Goal: Task Accomplishment & Management: Use online tool/utility

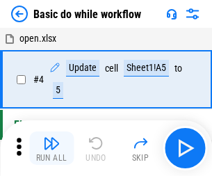
click at [52, 148] on img "button" at bounding box center [51, 143] width 17 height 17
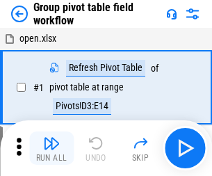
click at [52, 148] on img "button" at bounding box center [51, 143] width 17 height 17
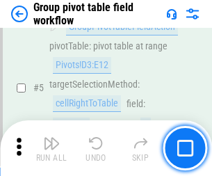
scroll to position [719, 0]
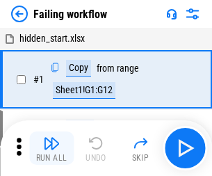
click at [52, 148] on img "button" at bounding box center [51, 143] width 17 height 17
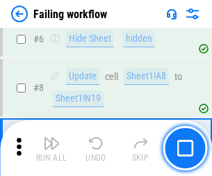
scroll to position [295, 0]
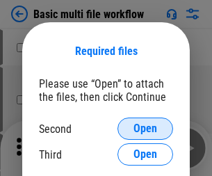
click at [146, 129] on span "Open" at bounding box center [146, 128] width 24 height 11
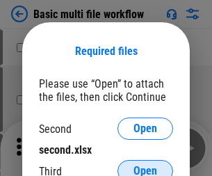
click at [146, 166] on span "Open" at bounding box center [146, 171] width 24 height 11
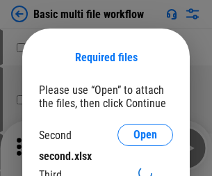
scroll to position [6, 0]
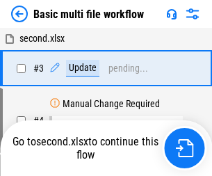
scroll to position [56, 0]
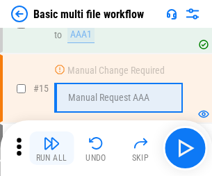
click at [52, 148] on img "button" at bounding box center [51, 143] width 17 height 17
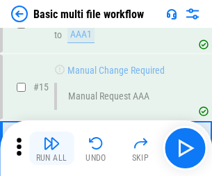
click at [52, 148] on img "button" at bounding box center [51, 143] width 17 height 17
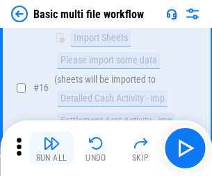
scroll to position [927, 0]
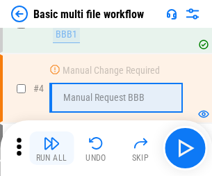
click at [52, 148] on img "button" at bounding box center [51, 143] width 17 height 17
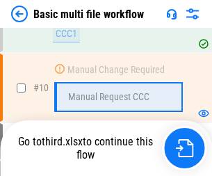
scroll to position [664, 0]
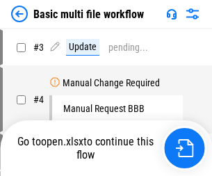
scroll to position [56, 0]
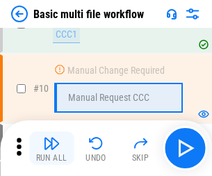
click at [52, 148] on img "button" at bounding box center [51, 143] width 17 height 17
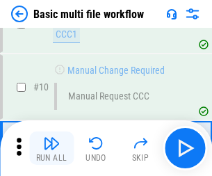
click at [52, 148] on img "button" at bounding box center [51, 143] width 17 height 17
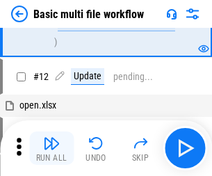
scroll to position [653, 0]
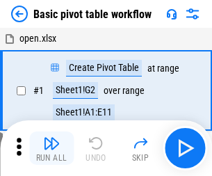
click at [52, 148] on img "button" at bounding box center [51, 143] width 17 height 17
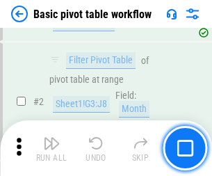
scroll to position [334, 0]
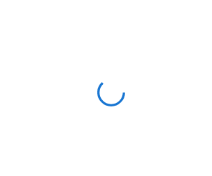
scroll to position [5, 0]
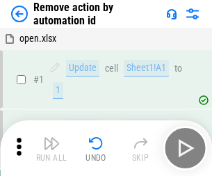
scroll to position [52, 0]
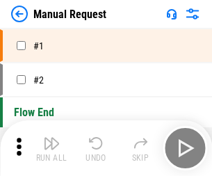
click at [52, 148] on img "button" at bounding box center [51, 143] width 17 height 17
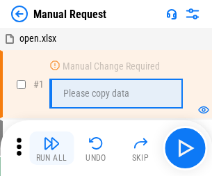
click at [52, 148] on img "button" at bounding box center [51, 143] width 17 height 17
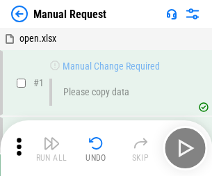
scroll to position [47, 0]
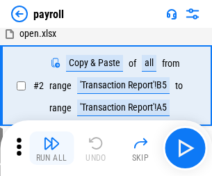
click at [52, 148] on img "button" at bounding box center [51, 143] width 17 height 17
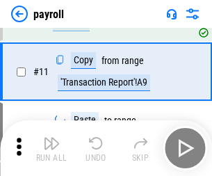
scroll to position [101, 0]
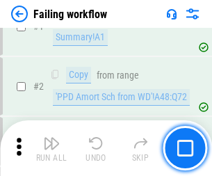
scroll to position [225, 0]
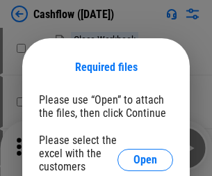
scroll to position [152, 0]
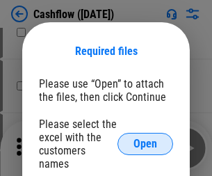
click at [146, 139] on span "Open" at bounding box center [146, 144] width 24 height 11
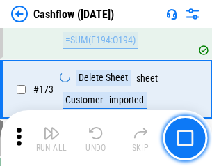
scroll to position [1475, 0]
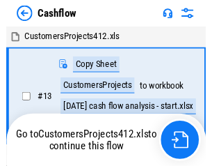
scroll to position [16, 0]
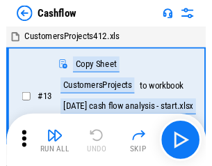
scroll to position [16, 0]
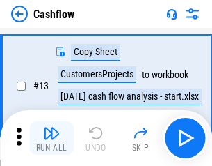
click at [52, 138] on img "button" at bounding box center [51, 133] width 17 height 17
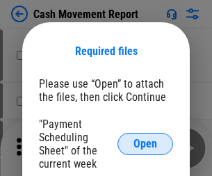
click at [146, 144] on span "Open" at bounding box center [146, 144] width 24 height 11
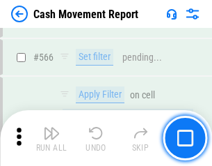
scroll to position [6386, 0]
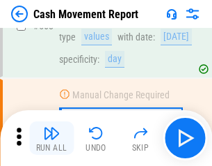
click at [52, 138] on img "button" at bounding box center [51, 133] width 17 height 17
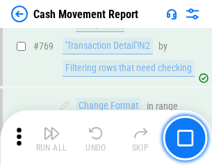
scroll to position [7742, 0]
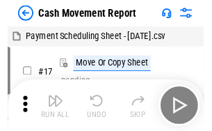
scroll to position [25, 0]
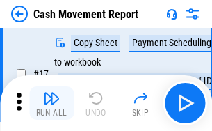
click at [52, 103] on img "button" at bounding box center [51, 98] width 17 height 17
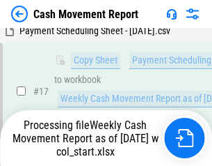
scroll to position [290, 0]
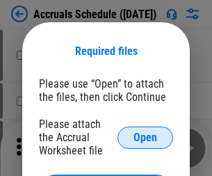
click at [146, 137] on span "Open" at bounding box center [146, 137] width 24 height 11
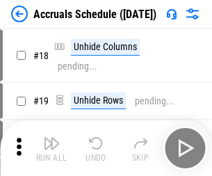
scroll to position [134, 0]
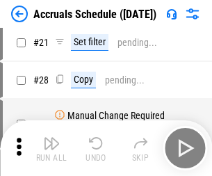
click at [52, 148] on img "button" at bounding box center [51, 143] width 17 height 17
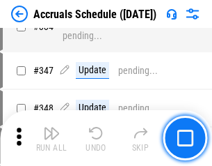
scroll to position [2881, 0]
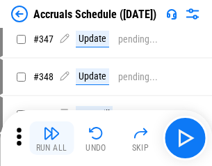
click at [52, 138] on img "button" at bounding box center [51, 133] width 17 height 17
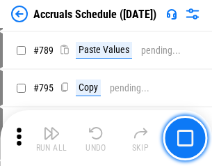
scroll to position [5853, 0]
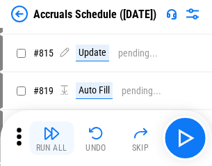
click at [52, 138] on img "button" at bounding box center [51, 133] width 17 height 17
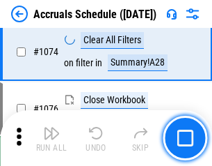
scroll to position [8345, 0]
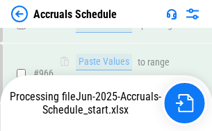
scroll to position [7837, 0]
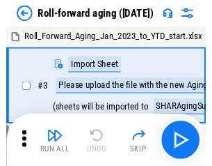
scroll to position [2, 0]
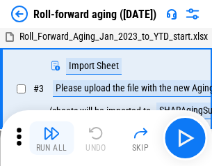
click at [52, 138] on img "button" at bounding box center [51, 133] width 17 height 17
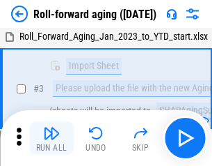
click at [52, 138] on img "button" at bounding box center [51, 133] width 17 height 17
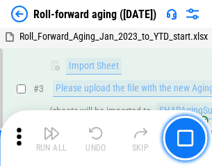
scroll to position [90, 0]
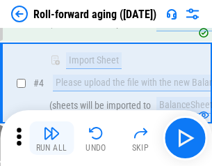
click at [52, 138] on img "button" at bounding box center [51, 133] width 17 height 17
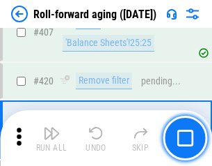
scroll to position [4831, 0]
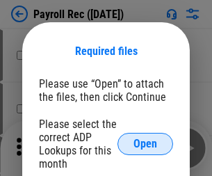
click at [146, 144] on span "Open" at bounding box center [146, 144] width 24 height 11
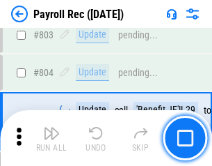
scroll to position [8852, 0]
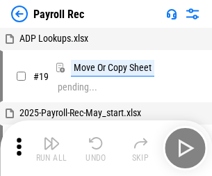
click at [52, 148] on img "button" at bounding box center [51, 143] width 17 height 17
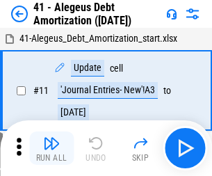
click at [52, 148] on img "button" at bounding box center [51, 143] width 17 height 17
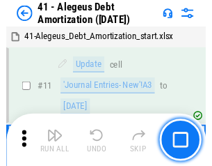
scroll to position [172, 0]
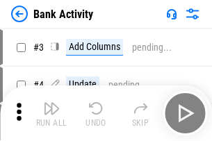
click at [52, 114] on img "button" at bounding box center [51, 108] width 17 height 17
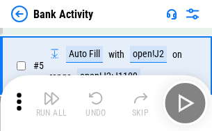
scroll to position [74, 0]
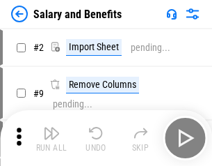
click at [52, 138] on img "button" at bounding box center [51, 133] width 17 height 17
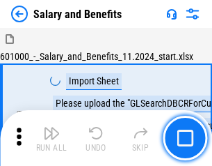
scroll to position [19, 0]
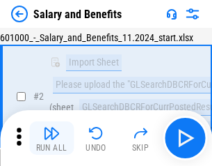
click at [52, 138] on img "button" at bounding box center [51, 133] width 17 height 17
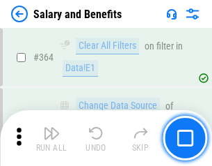
scroll to position [6561, 0]
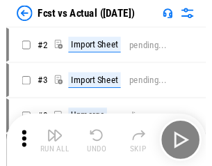
scroll to position [18, 0]
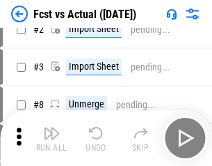
click at [52, 138] on img "button" at bounding box center [51, 133] width 17 height 17
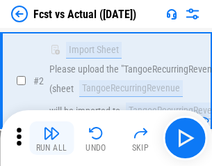
click at [52, 138] on img "button" at bounding box center [51, 133] width 17 height 17
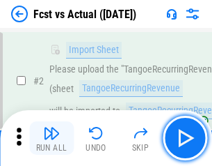
scroll to position [130, 0]
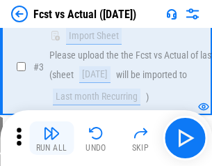
click at [52, 138] on img "button" at bounding box center [51, 133] width 17 height 17
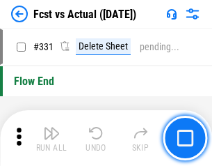
scroll to position [6669, 0]
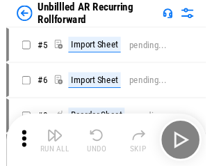
scroll to position [30, 0]
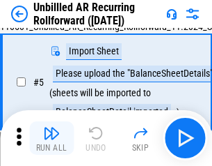
click at [52, 138] on img "button" at bounding box center [51, 133] width 17 height 17
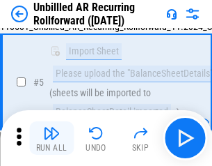
click at [52, 138] on img "button" at bounding box center [51, 133] width 17 height 17
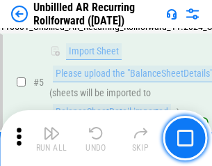
scroll to position [131, 0]
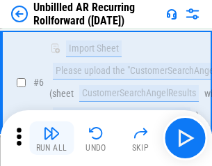
click at [52, 138] on img "button" at bounding box center [51, 133] width 17 height 17
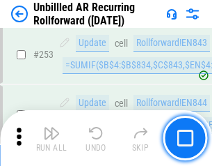
scroll to position [4732, 0]
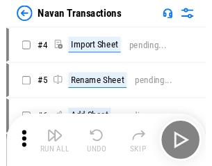
scroll to position [22, 0]
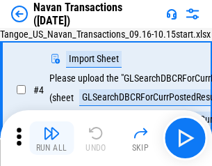
click at [52, 138] on img "button" at bounding box center [51, 133] width 17 height 17
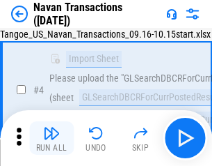
click at [52, 138] on img "button" at bounding box center [51, 133] width 17 height 17
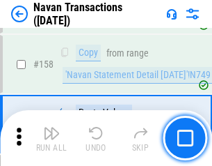
scroll to position [4517, 0]
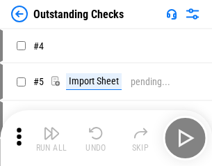
click at [52, 138] on img "button" at bounding box center [51, 133] width 17 height 17
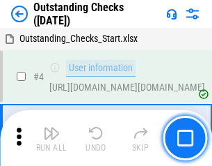
scroll to position [59, 0]
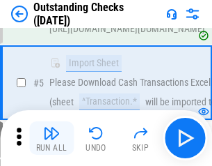
click at [52, 138] on img "button" at bounding box center [51, 133] width 17 height 17
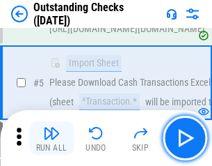
scroll to position [146, 0]
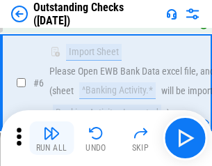
click at [52, 138] on img "button" at bounding box center [51, 133] width 17 height 17
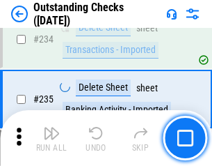
scroll to position [4231, 0]
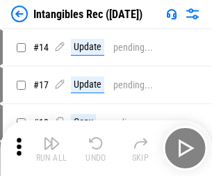
click at [52, 148] on img "button" at bounding box center [51, 143] width 17 height 17
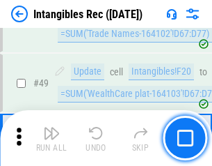
scroll to position [543, 0]
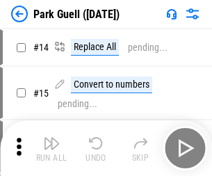
click at [52, 138] on img "button" at bounding box center [51, 143] width 17 height 17
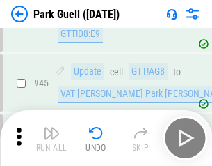
scroll to position [1742, 0]
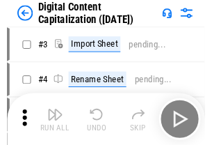
scroll to position [40, 0]
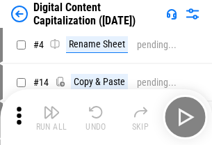
click at [52, 117] on img "button" at bounding box center [51, 112] width 17 height 17
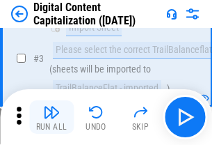
click at [52, 117] on img "button" at bounding box center [51, 112] width 17 height 17
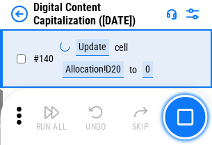
scroll to position [1478, 0]
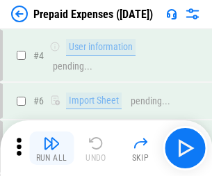
click at [52, 138] on img "button" at bounding box center [51, 143] width 17 height 17
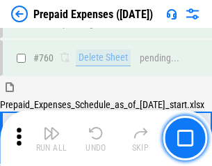
scroll to position [3862, 0]
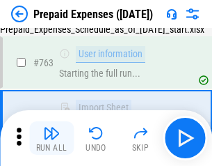
click at [52, 138] on img "button" at bounding box center [51, 133] width 17 height 17
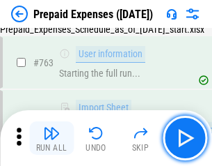
scroll to position [3944, 0]
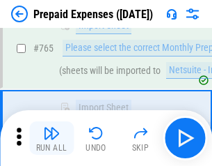
click at [52, 138] on img "button" at bounding box center [51, 133] width 17 height 17
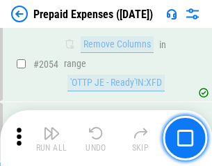
scroll to position [14564, 0]
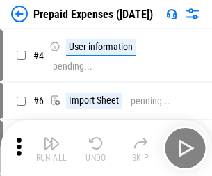
click at [52, 148] on img "button" at bounding box center [51, 143] width 17 height 17
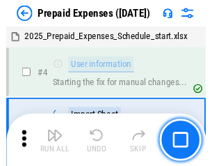
scroll to position [61, 0]
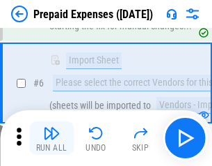
click at [52, 138] on img "button" at bounding box center [51, 133] width 17 height 17
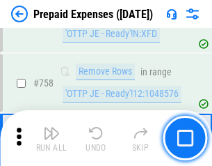
scroll to position [4964, 0]
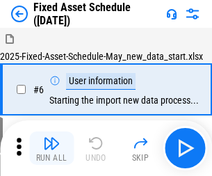
click at [52, 148] on img "button" at bounding box center [51, 143] width 17 height 17
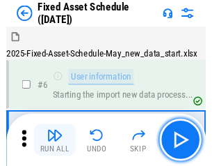
scroll to position [75, 0]
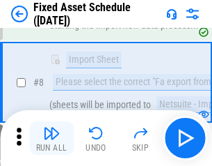
click at [52, 138] on img "button" at bounding box center [51, 133] width 17 height 17
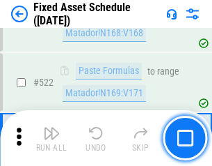
scroll to position [4843, 0]
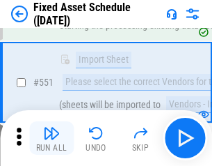
click at [52, 138] on img "button" at bounding box center [51, 133] width 17 height 17
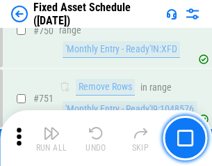
scroll to position [6793, 0]
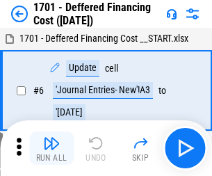
click at [52, 148] on img "button" at bounding box center [51, 143] width 17 height 17
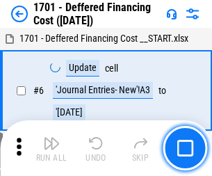
scroll to position [167, 0]
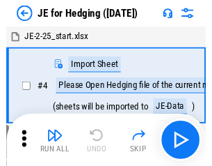
scroll to position [2, 0]
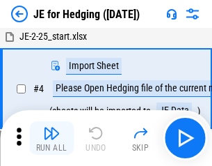
click at [52, 138] on img "button" at bounding box center [51, 133] width 17 height 17
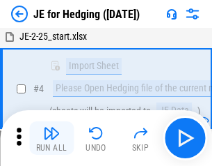
click at [52, 138] on img "button" at bounding box center [51, 133] width 17 height 17
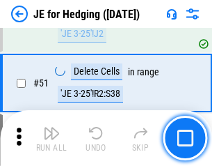
scroll to position [902, 0]
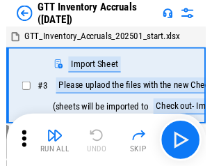
scroll to position [2, 0]
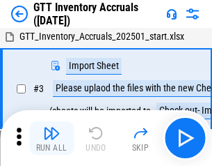
click at [52, 138] on img "button" at bounding box center [51, 133] width 17 height 17
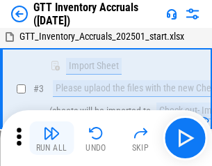
click at [52, 138] on img "button" at bounding box center [51, 133] width 17 height 17
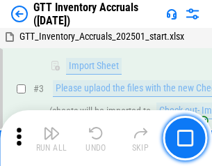
scroll to position [90, 0]
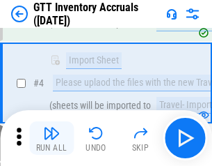
click at [52, 138] on img "button" at bounding box center [51, 133] width 17 height 17
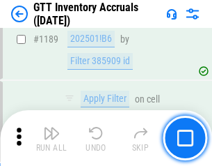
scroll to position [11377, 0]
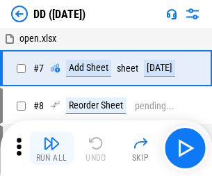
click at [52, 148] on img "button" at bounding box center [51, 143] width 17 height 17
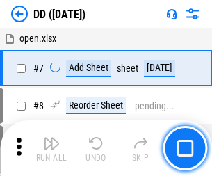
scroll to position [134, 0]
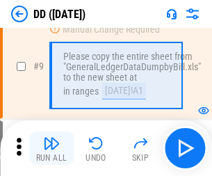
click at [52, 148] on img "button" at bounding box center [51, 143] width 17 height 17
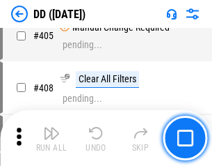
scroll to position [6234, 0]
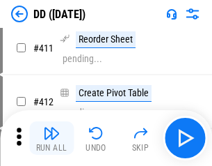
click at [52, 138] on img "button" at bounding box center [51, 133] width 17 height 17
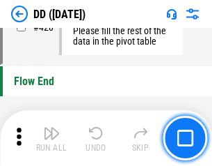
scroll to position [6669, 0]
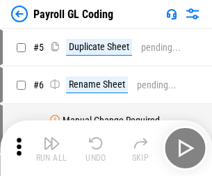
click at [52, 148] on img "button" at bounding box center [51, 143] width 17 height 17
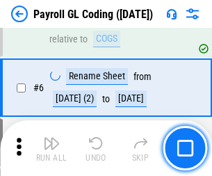
scroll to position [167, 0]
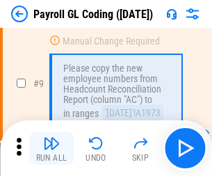
click at [52, 148] on img "button" at bounding box center [51, 143] width 17 height 17
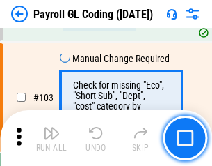
scroll to position [3269, 0]
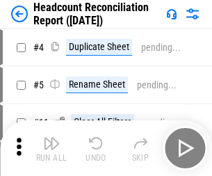
click at [52, 148] on img "button" at bounding box center [51, 143] width 17 height 17
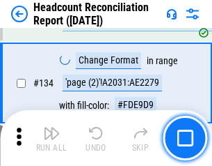
scroll to position [1675, 0]
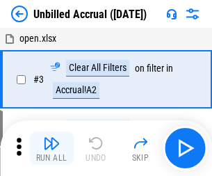
click at [52, 148] on img "button" at bounding box center [51, 143] width 17 height 17
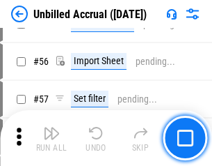
scroll to position [1455, 0]
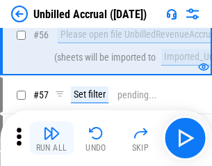
click at [52, 138] on img "button" at bounding box center [51, 133] width 17 height 17
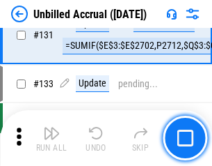
scroll to position [4150, 0]
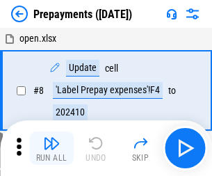
click at [52, 148] on img "button" at bounding box center [51, 143] width 17 height 17
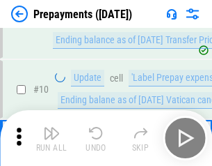
scroll to position [87, 0]
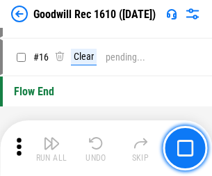
scroll to position [238, 0]
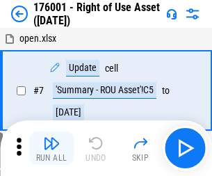
click at [52, 148] on img "button" at bounding box center [51, 143] width 17 height 17
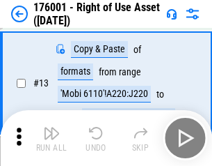
scroll to position [90, 0]
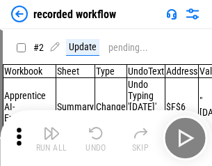
click at [52, 138] on img "button" at bounding box center [51, 133] width 17 height 17
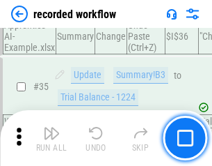
scroll to position [4355, 0]
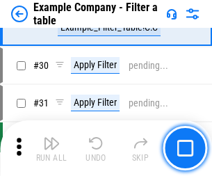
scroll to position [1275, 0]
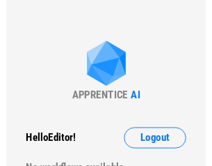
scroll to position [22, 0]
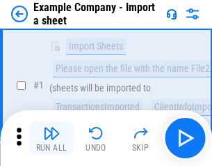
click at [52, 138] on img "button" at bounding box center [51, 133] width 17 height 17
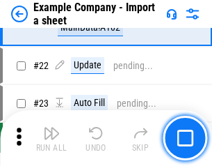
scroll to position [308, 0]
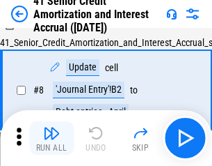
click at [52, 138] on img "button" at bounding box center [51, 133] width 17 height 17
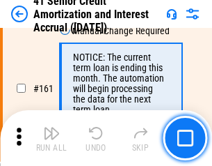
click at [52, 138] on img "button" at bounding box center [51, 133] width 17 height 17
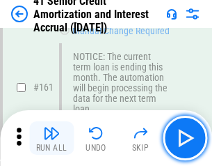
scroll to position [1490, 0]
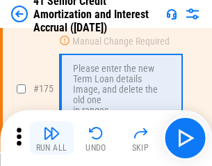
click at [52, 138] on img "button" at bounding box center [51, 133] width 17 height 17
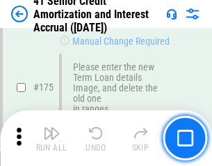
scroll to position [1632, 0]
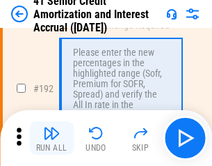
click at [52, 138] on img "button" at bounding box center [51, 133] width 17 height 17
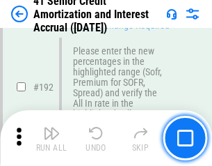
scroll to position [1778, 0]
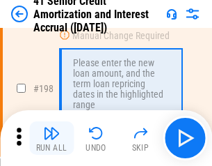
click at [52, 138] on img "button" at bounding box center [51, 133] width 17 height 17
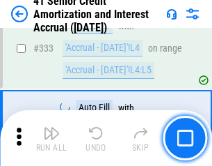
scroll to position [3559, 0]
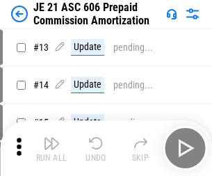
click at [52, 138] on img "button" at bounding box center [51, 143] width 17 height 17
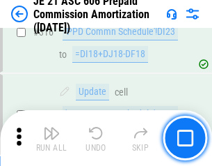
scroll to position [2601, 0]
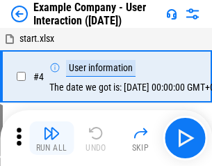
click at [52, 138] on img "button" at bounding box center [51, 133] width 17 height 17
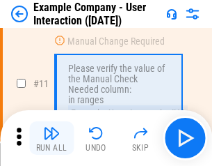
click at [52, 138] on img "button" at bounding box center [51, 133] width 17 height 17
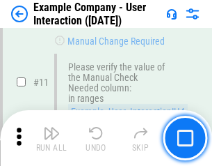
scroll to position [302, 0]
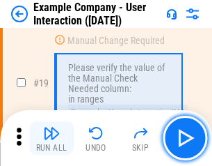
click at [52, 138] on img "button" at bounding box center [51, 133] width 17 height 17
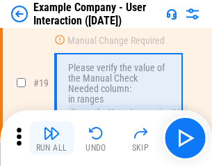
click at [52, 138] on img "button" at bounding box center [51, 133] width 17 height 17
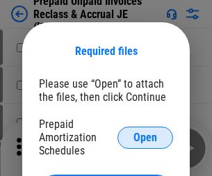
click at [146, 137] on span "Open" at bounding box center [146, 137] width 24 height 11
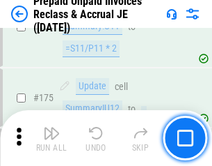
scroll to position [1881, 0]
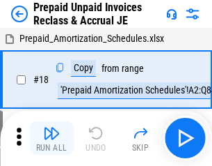
click at [52, 138] on img "button" at bounding box center [51, 133] width 17 height 17
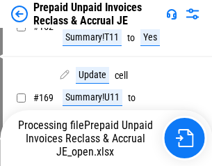
scroll to position [1010, 0]
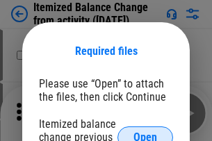
click at [146, 132] on span "Open" at bounding box center [146, 137] width 24 height 11
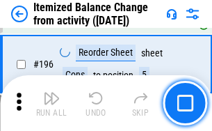
scroll to position [2681, 0]
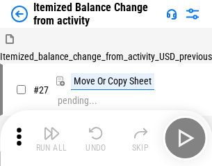
scroll to position [22, 0]
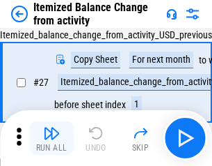
click at [52, 138] on img "button" at bounding box center [51, 133] width 17 height 17
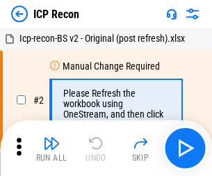
scroll to position [6, 0]
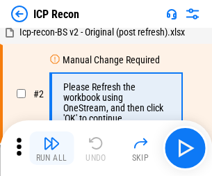
click at [52, 148] on img "button" at bounding box center [51, 143] width 17 height 17
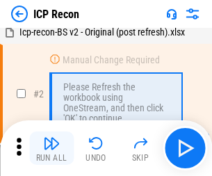
click at [52, 148] on img "button" at bounding box center [51, 143] width 17 height 17
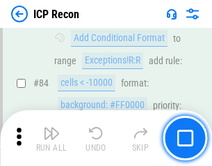
scroll to position [1365, 0]
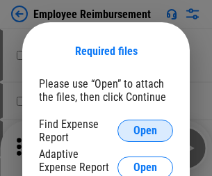
click at [146, 131] on span "Open" at bounding box center [146, 130] width 24 height 11
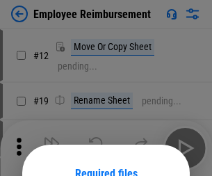
scroll to position [123, 0]
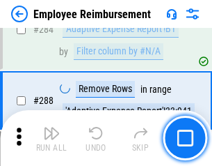
scroll to position [3787, 0]
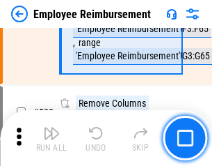
click at [52, 138] on img "button" at bounding box center [51, 133] width 17 height 17
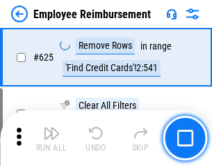
scroll to position [8342, 0]
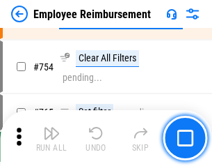
click at [52, 138] on img "button" at bounding box center [51, 133] width 17 height 17
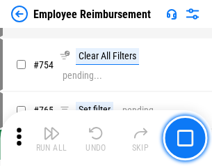
scroll to position [9775, 0]
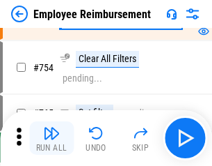
click at [52, 138] on img "button" at bounding box center [51, 133] width 17 height 17
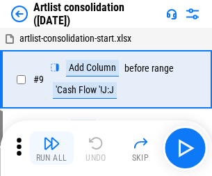
click at [52, 148] on img "button" at bounding box center [51, 143] width 17 height 17
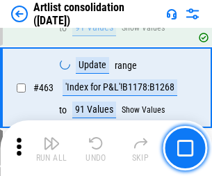
scroll to position [6101, 0]
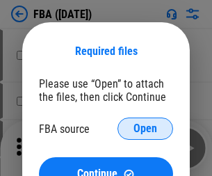
click at [146, 129] on span "Open" at bounding box center [146, 128] width 24 height 11
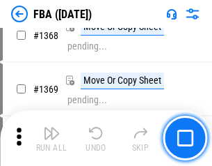
scroll to position [14963, 0]
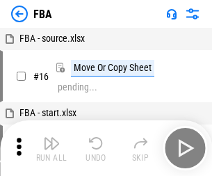
scroll to position [14, 0]
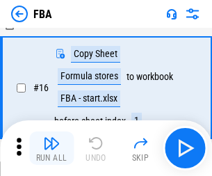
click at [52, 148] on img "button" at bounding box center [51, 143] width 17 height 17
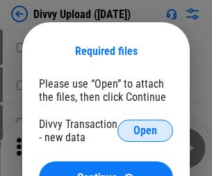
click at [146, 131] on span "Open" at bounding box center [146, 130] width 24 height 11
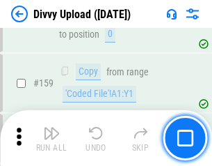
scroll to position [1443, 0]
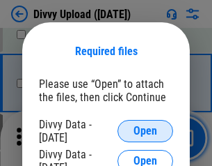
click at [146, 131] on span "Open" at bounding box center [146, 130] width 24 height 11
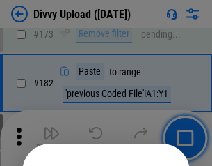
scroll to position [1564, 0]
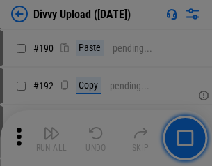
scroll to position [1758, 0]
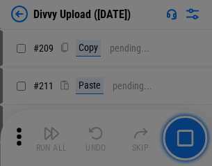
scroll to position [2367, 0]
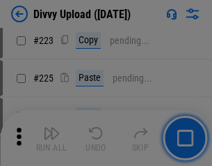
scroll to position [2780, 0]
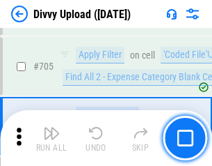
scroll to position [9531, 0]
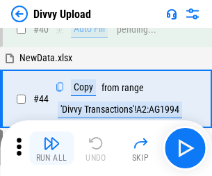
click at [52, 148] on img "button" at bounding box center [51, 143] width 17 height 17
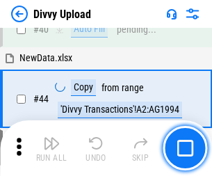
scroll to position [153, 0]
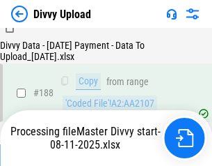
scroll to position [1640, 0]
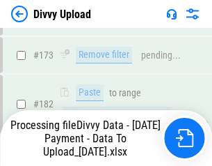
scroll to position [1559, 0]
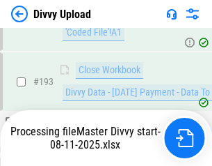
scroll to position [1947, 0]
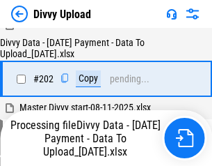
scroll to position [2254, 0]
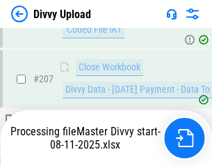
scroll to position [2562, 0]
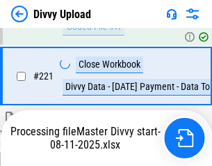
scroll to position [3095, 0]
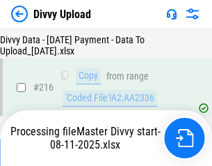
scroll to position [2880, 0]
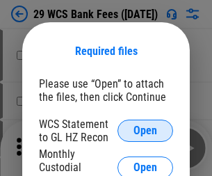
click at [146, 131] on span "Open" at bounding box center [146, 130] width 24 height 11
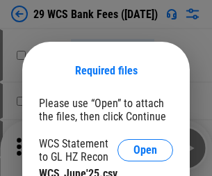
scroll to position [20, 0]
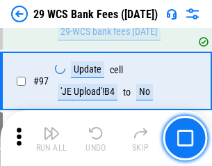
scroll to position [1358, 0]
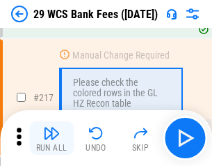
click at [52, 138] on img "button" at bounding box center [51, 133] width 17 height 17
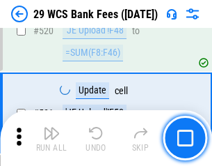
scroll to position [7190, 0]
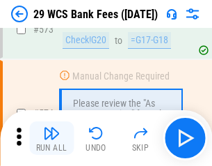
click at [52, 138] on img "button" at bounding box center [51, 133] width 17 height 17
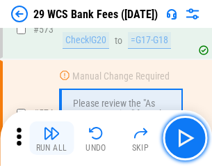
scroll to position [7716, 0]
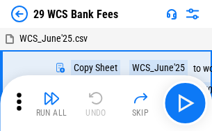
scroll to position [25, 0]
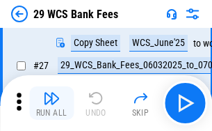
click at [52, 103] on img "button" at bounding box center [51, 98] width 17 height 17
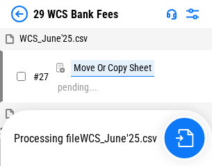
scroll to position [8, 0]
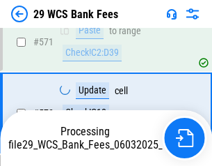
scroll to position [7700, 0]
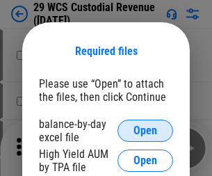
click at [146, 131] on span "Open" at bounding box center [146, 130] width 24 height 11
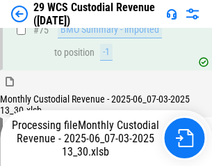
scroll to position [1455, 0]
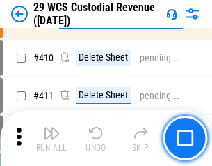
click at [52, 138] on img "button" at bounding box center [51, 133] width 17 height 17
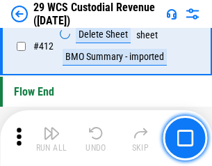
scroll to position [6654, 0]
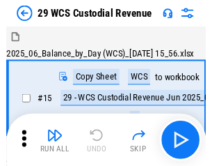
scroll to position [33, 0]
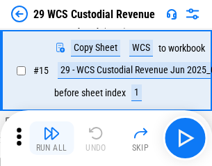
click at [52, 138] on img "button" at bounding box center [51, 133] width 17 height 17
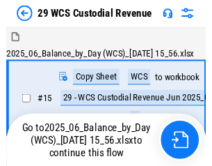
scroll to position [26, 0]
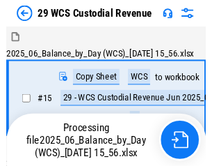
scroll to position [33, 0]
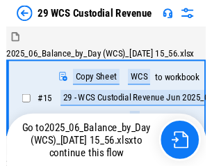
scroll to position [26, 0]
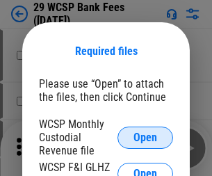
click at [146, 137] on span "Open" at bounding box center [146, 137] width 24 height 11
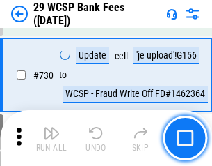
scroll to position [7021, 0]
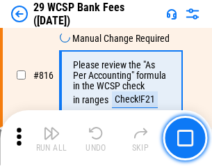
click at [52, 138] on img "button" at bounding box center [51, 133] width 17 height 17
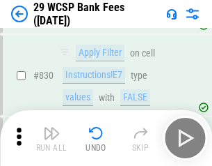
scroll to position [8840, 0]
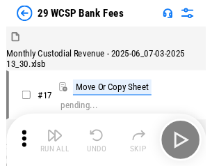
scroll to position [33, 0]
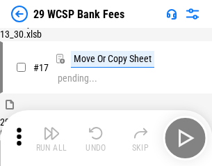
click at [52, 138] on img "button" at bounding box center [51, 133] width 17 height 17
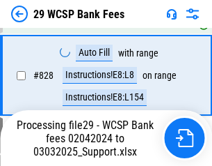
scroll to position [8649, 0]
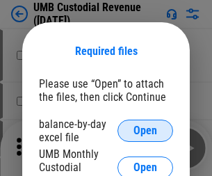
click at [146, 131] on span "Open" at bounding box center [146, 130] width 24 height 11
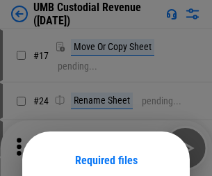
scroll to position [109, 0]
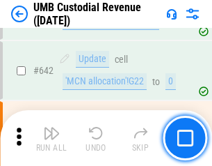
scroll to position [7216, 0]
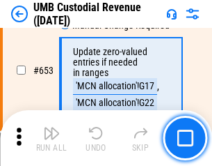
click at [52, 138] on img "button" at bounding box center [51, 133] width 17 height 17
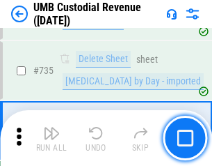
scroll to position [8520, 0]
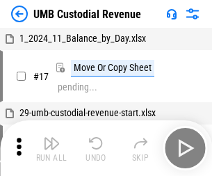
scroll to position [10, 0]
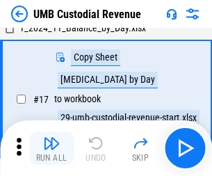
click at [52, 148] on img "button" at bounding box center [51, 143] width 17 height 17
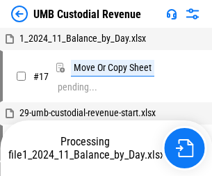
scroll to position [10, 0]
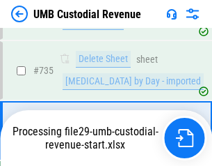
scroll to position [8488, 0]
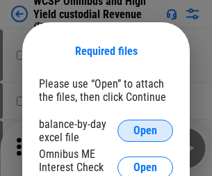
click at [146, 131] on span "Open" at bounding box center [146, 130] width 24 height 11
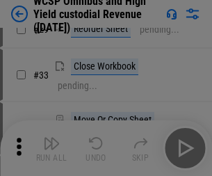
scroll to position [318, 0]
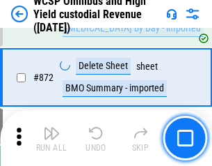
scroll to position [11792, 0]
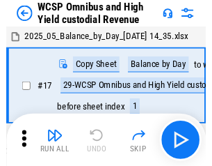
scroll to position [8, 0]
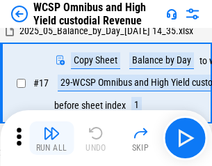
click at [52, 138] on img "button" at bounding box center [51, 133] width 17 height 17
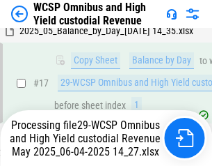
scroll to position [290, 0]
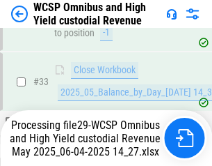
scroll to position [690, 0]
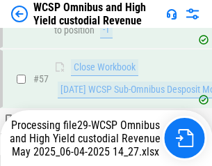
scroll to position [1430, 0]
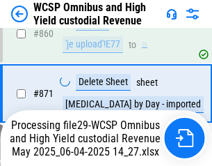
scroll to position [11760, 0]
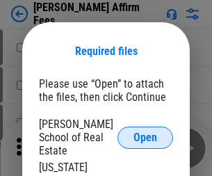
click at [146, 132] on span "Open" at bounding box center [146, 137] width 24 height 11
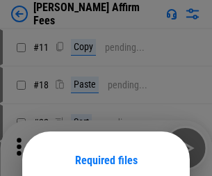
scroll to position [109, 0]
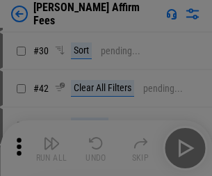
scroll to position [284, 0]
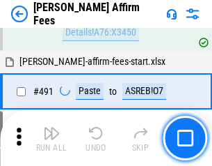
scroll to position [3788, 0]
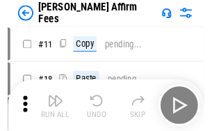
scroll to position [14, 0]
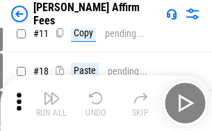
click at [52, 103] on img "button" at bounding box center [51, 98] width 17 height 17
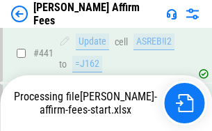
scroll to position [3654, 0]
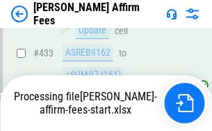
scroll to position [3675, 0]
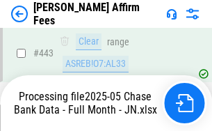
scroll to position [3654, 0]
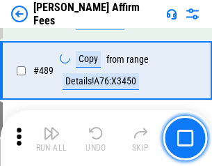
scroll to position [3637, 0]
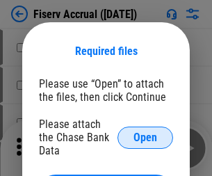
click at [146, 132] on span "Open" at bounding box center [146, 137] width 24 height 11
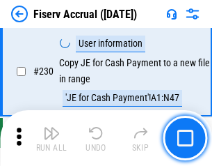
scroll to position [4415, 0]
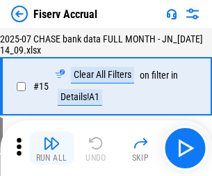
click at [52, 148] on img "button" at bounding box center [51, 143] width 17 height 17
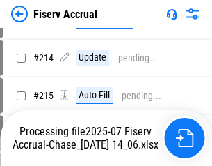
scroll to position [4149, 0]
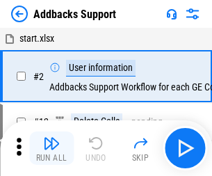
click at [52, 138] on img "button" at bounding box center [51, 143] width 17 height 17
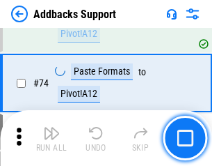
scroll to position [1014, 0]
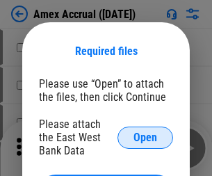
click at [146, 137] on span "Open" at bounding box center [146, 137] width 24 height 11
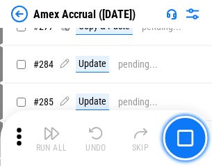
scroll to position [3627, 0]
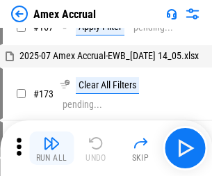
click at [52, 148] on img "button" at bounding box center [51, 143] width 17 height 17
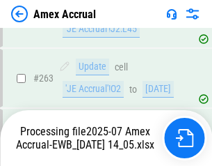
scroll to position [3799, 0]
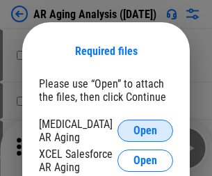
click at [146, 129] on span "Open" at bounding box center [146, 130] width 24 height 11
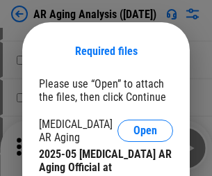
scroll to position [419, 0]
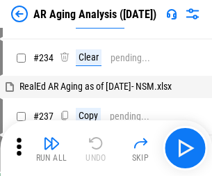
scroll to position [14, 0]
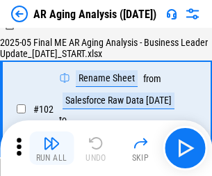
click at [52, 148] on img "button" at bounding box center [51, 143] width 17 height 17
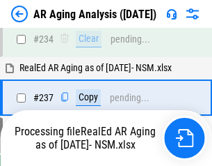
scroll to position [2160, 0]
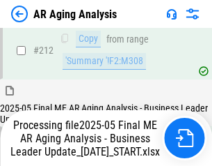
scroll to position [2144, 0]
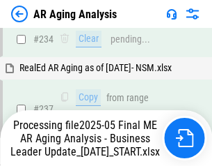
scroll to position [2201, 0]
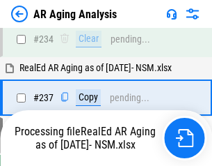
scroll to position [2201, 0]
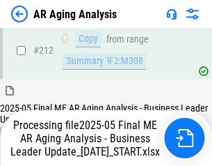
scroll to position [2144, 0]
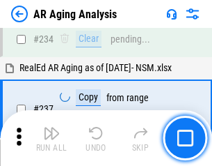
scroll to position [2144, 0]
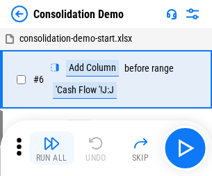
click at [52, 148] on img "button" at bounding box center [51, 143] width 17 height 17
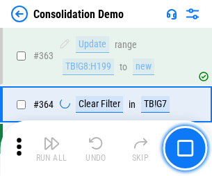
scroll to position [4670, 0]
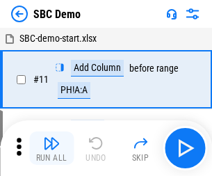
click at [52, 148] on img "button" at bounding box center [51, 143] width 17 height 17
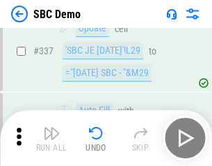
scroll to position [3665, 0]
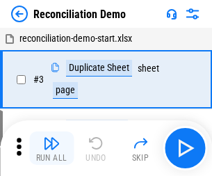
click at [52, 148] on img "button" at bounding box center [51, 143] width 17 height 17
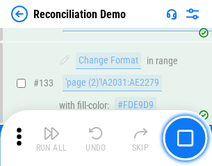
scroll to position [1655, 0]
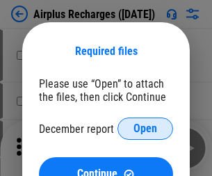
click at [146, 129] on span "Open" at bounding box center [146, 128] width 24 height 11
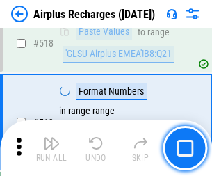
scroll to position [5996, 0]
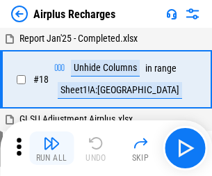
click at [52, 148] on img "button" at bounding box center [51, 143] width 17 height 17
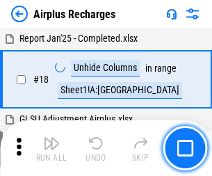
scroll to position [61, 0]
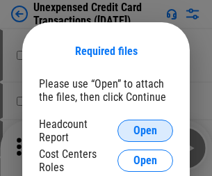
click at [146, 131] on span "Open" at bounding box center [146, 130] width 24 height 11
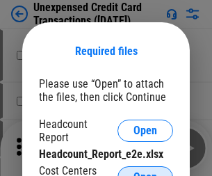
click at [146, 172] on span "Open" at bounding box center [146, 177] width 24 height 11
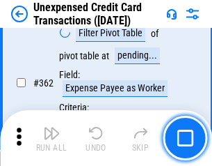
scroll to position [3583, 0]
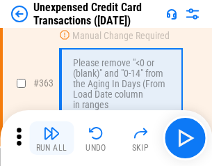
click at [52, 138] on img "button" at bounding box center [51, 133] width 17 height 17
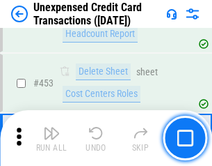
scroll to position [4752, 0]
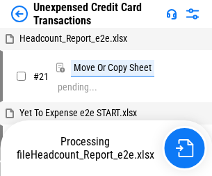
scroll to position [22, 0]
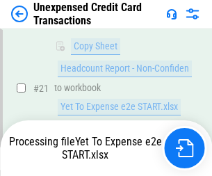
scroll to position [226, 0]
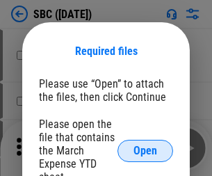
click at [146, 150] on span "Open" at bounding box center [146, 151] width 24 height 11
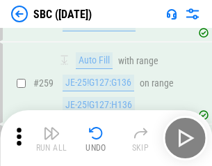
scroll to position [2723, 0]
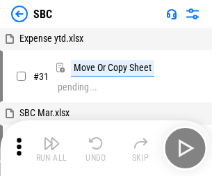
scroll to position [14, 0]
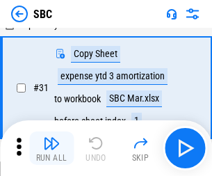
click at [52, 148] on img "button" at bounding box center [51, 143] width 17 height 17
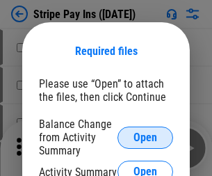
click at [146, 137] on span "Open" at bounding box center [146, 137] width 24 height 11
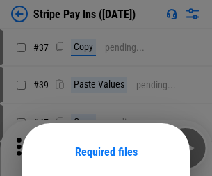
scroll to position [101, 0]
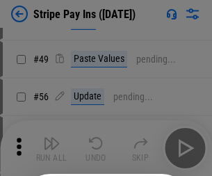
scroll to position [253, 0]
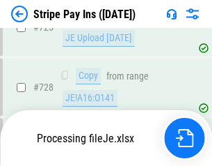
scroll to position [7337, 0]
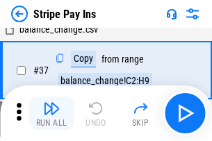
click at [52, 114] on img "button" at bounding box center [51, 108] width 17 height 17
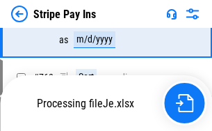
scroll to position [7306, 0]
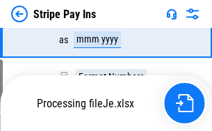
scroll to position [7306, 0]
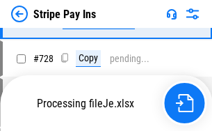
scroll to position [7306, 0]
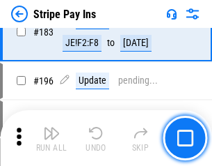
scroll to position [1886, 0]
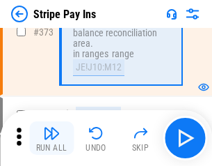
click at [52, 138] on img "button" at bounding box center [51, 133] width 17 height 17
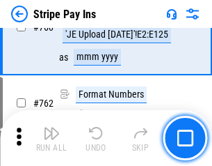
scroll to position [7289, 0]
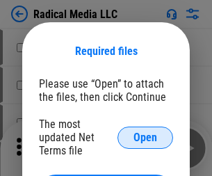
click at [146, 137] on span "Open" at bounding box center [146, 137] width 24 height 11
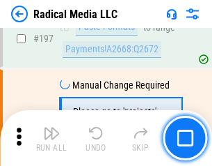
scroll to position [3223, 0]
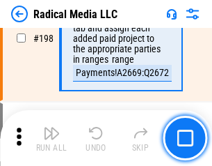
click at [52, 138] on img "button" at bounding box center [51, 133] width 17 height 17
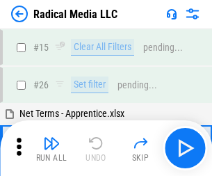
scroll to position [78, 0]
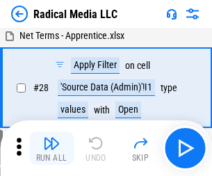
click at [52, 148] on img "button" at bounding box center [51, 143] width 17 height 17
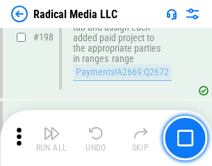
scroll to position [3493, 0]
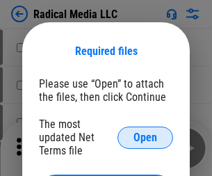
click at [146, 137] on span "Open" at bounding box center [146, 137] width 24 height 11
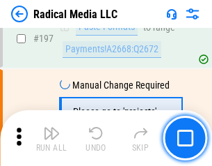
scroll to position [3223, 0]
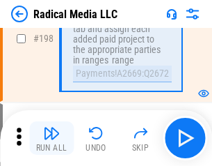
click at [52, 138] on img "button" at bounding box center [51, 133] width 17 height 17
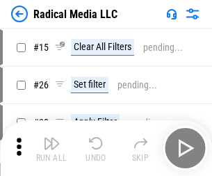
scroll to position [78, 0]
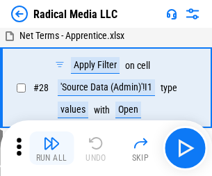
click at [52, 148] on img "button" at bounding box center [51, 143] width 17 height 17
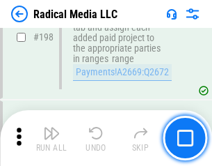
scroll to position [3493, 0]
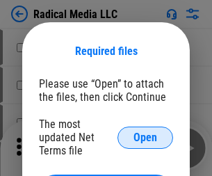
click at [146, 137] on span "Open" at bounding box center [146, 137] width 24 height 11
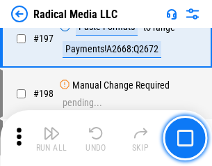
scroll to position [3223, 0]
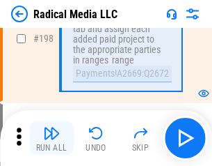
click at [52, 138] on img "button" at bounding box center [51, 133] width 17 height 17
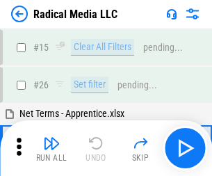
scroll to position [78, 0]
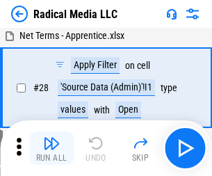
click at [52, 148] on img "button" at bounding box center [51, 143] width 17 height 17
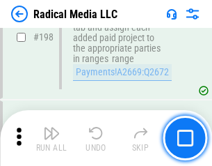
scroll to position [3493, 0]
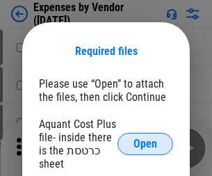
click at [146, 144] on span "Open" at bounding box center [146, 144] width 24 height 11
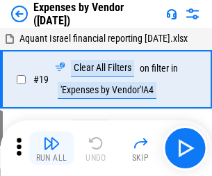
click at [52, 148] on img "button" at bounding box center [51, 143] width 17 height 17
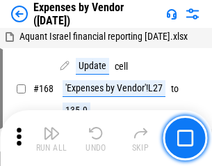
scroll to position [1027, 0]
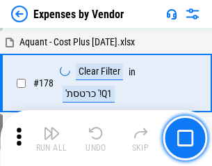
scroll to position [1087, 0]
